Goal: Information Seeking & Learning: Check status

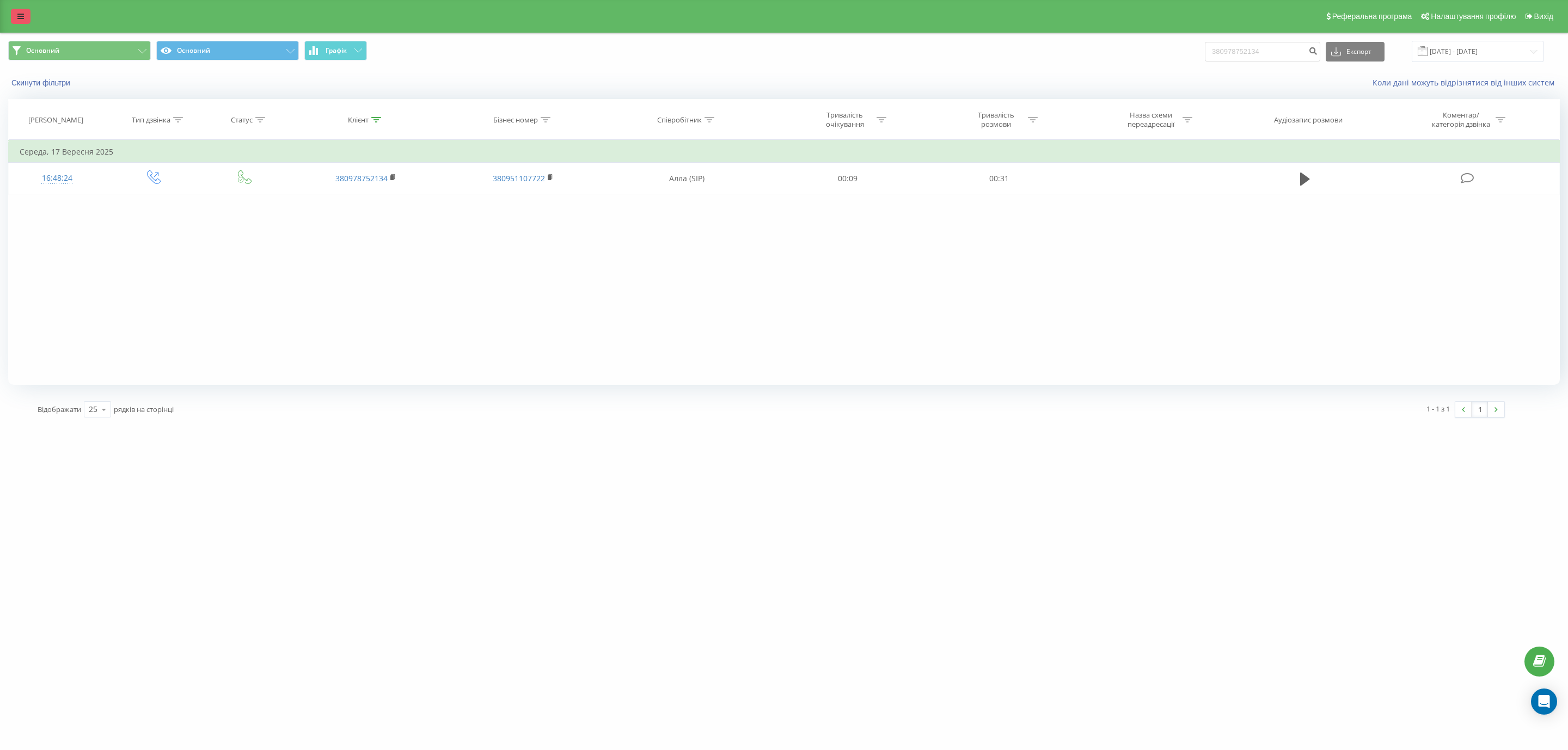
click at [17, 10] on link at bounding box center [21, 16] width 20 height 15
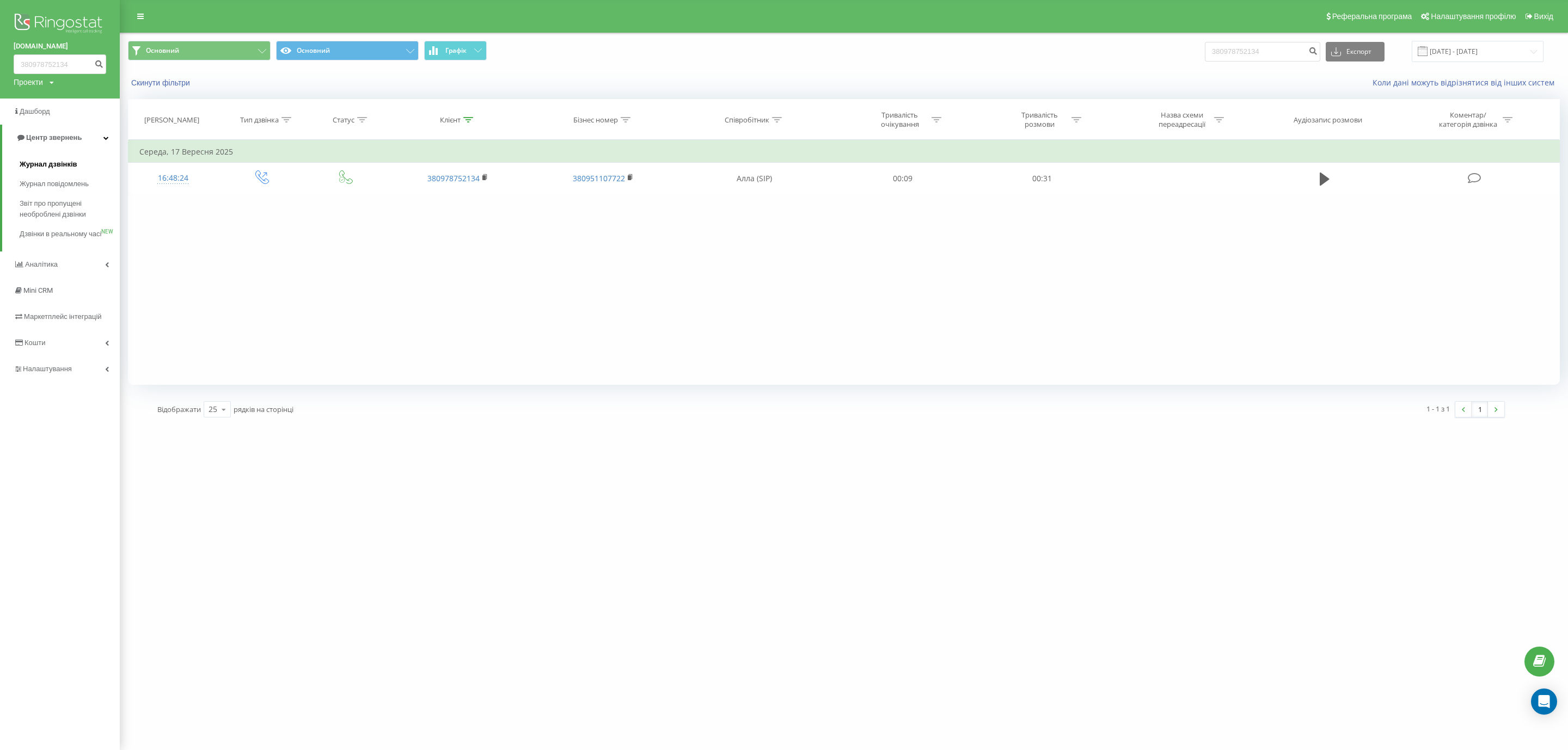
click at [59, 160] on span "Журнал дзвінків" at bounding box center [48, 165] width 58 height 11
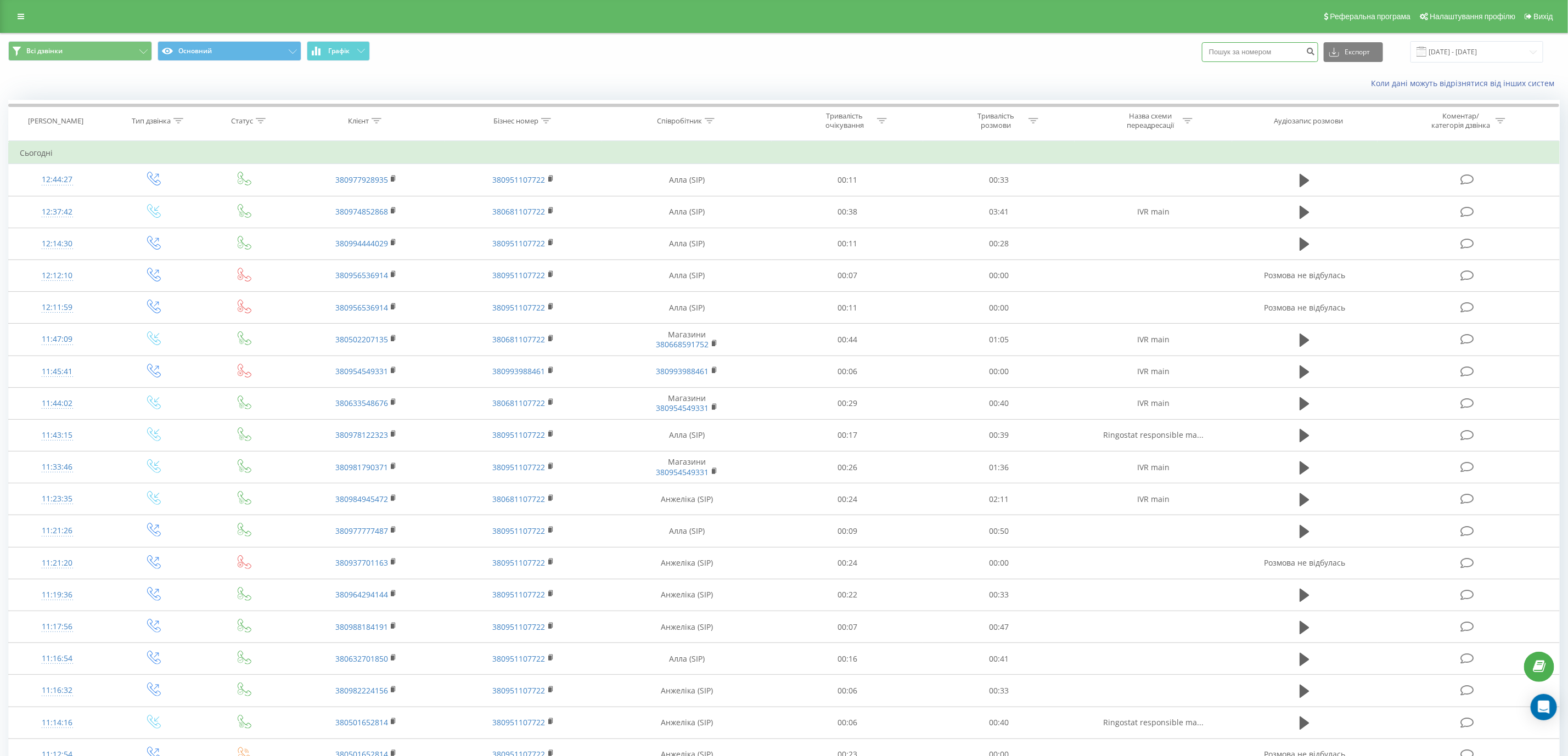
click at [1255, 59] on input at bounding box center [1260, 52] width 116 height 20
paste input "[PHONE_NUMBER]"
click at [1225, 48] on input "[PHONE_NUMBER]" at bounding box center [1260, 52] width 116 height 20
type input "380977777487"
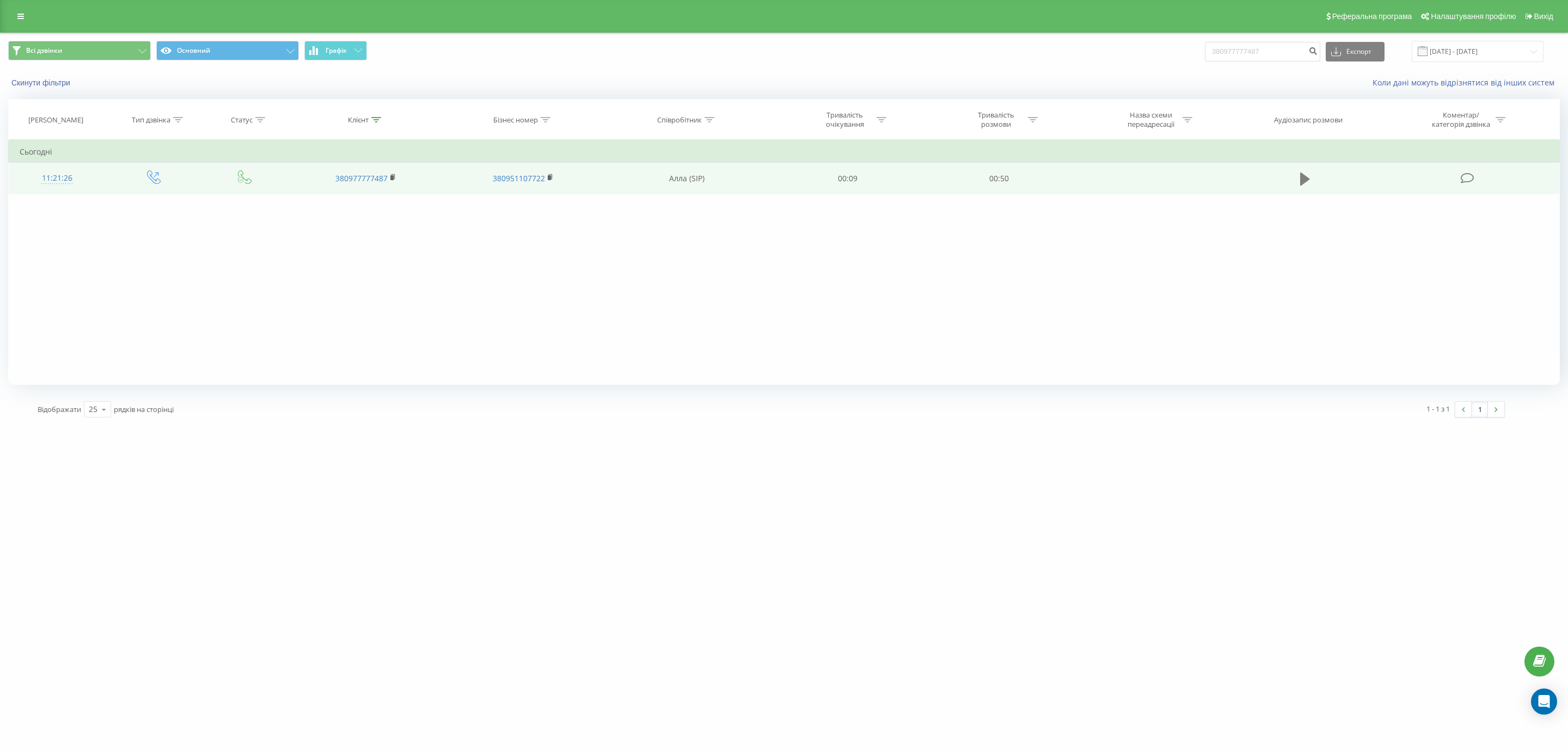
click at [1304, 174] on icon at bounding box center [1305, 179] width 10 height 15
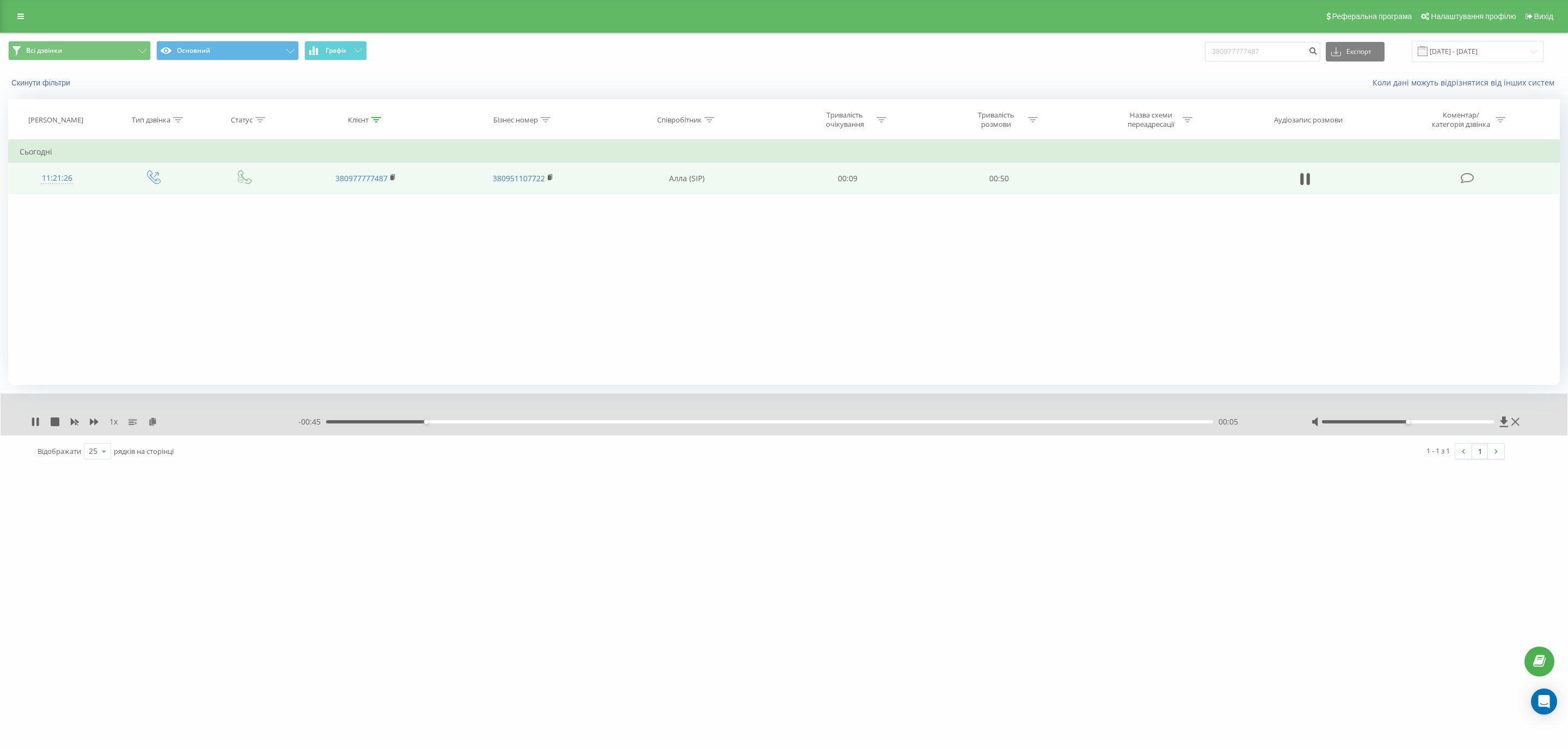
click at [835, 425] on div "- 00:45 00:05 00:05" at bounding box center [790, 422] width 985 height 11
click at [836, 423] on div "00:29" at bounding box center [770, 421] width 887 height 3
